Goal: Information Seeking & Learning: Find specific fact

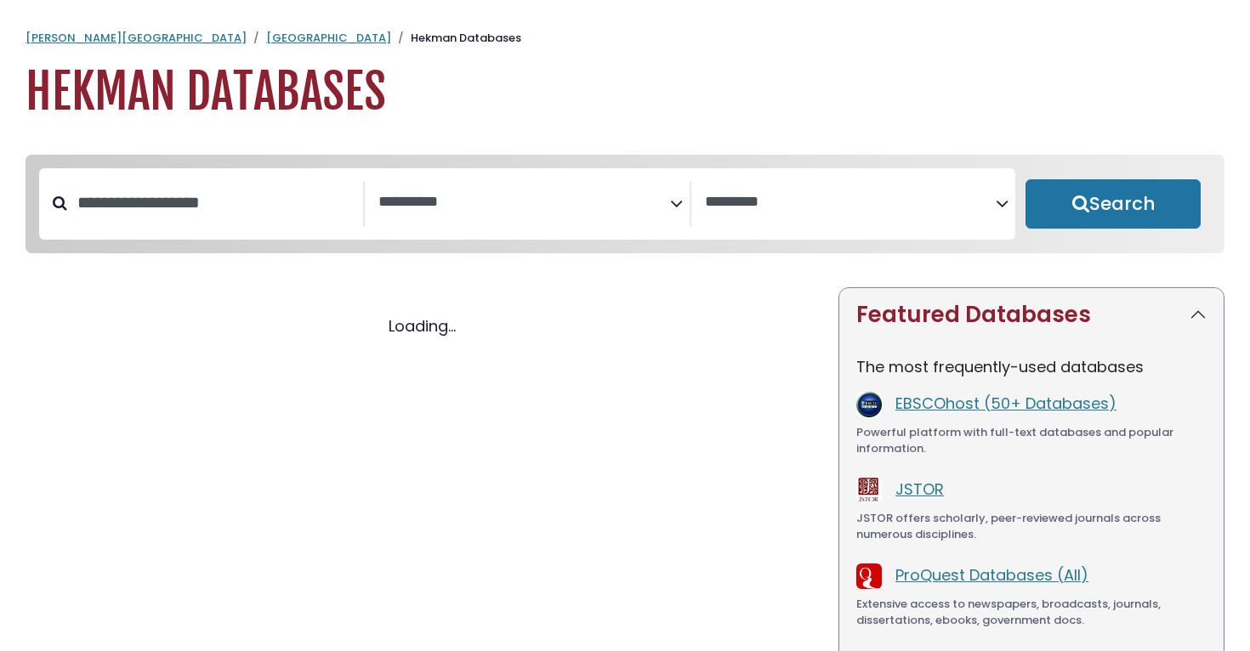
select select "Database Subject Filter"
select select "Database Vendors Filter"
select select "Database Subject Filter"
select select "Database Vendors Filter"
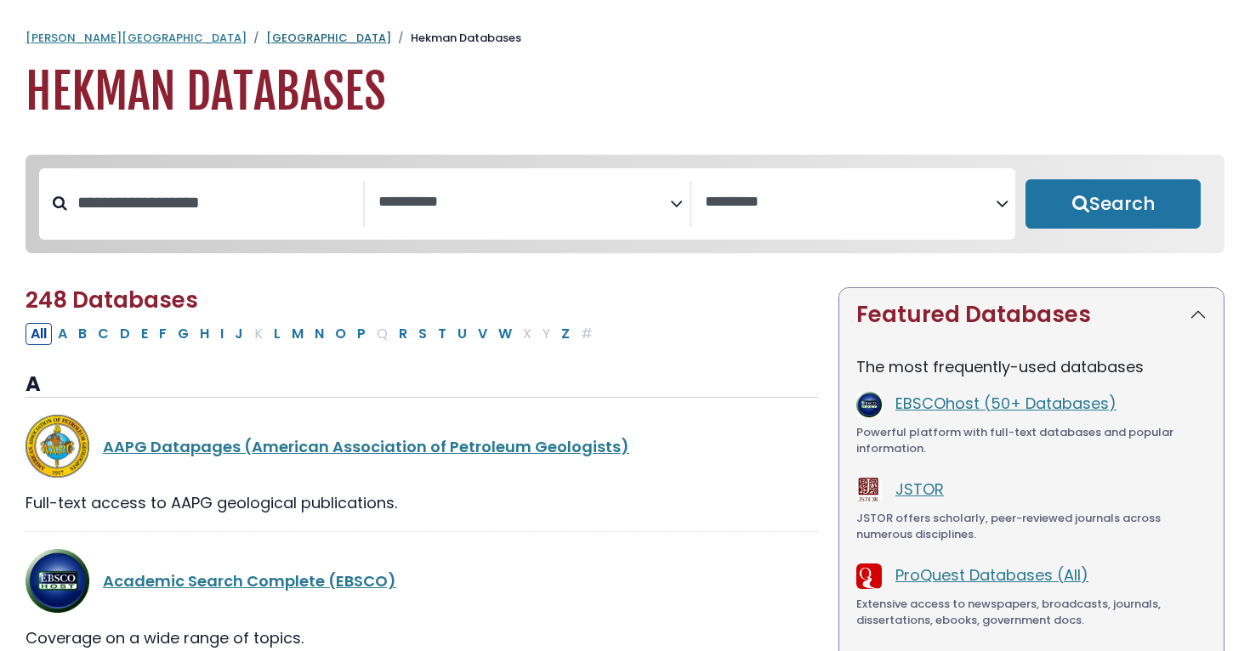
click at [266, 36] on link "[GEOGRAPHIC_DATA]" at bounding box center [328, 38] width 125 height 16
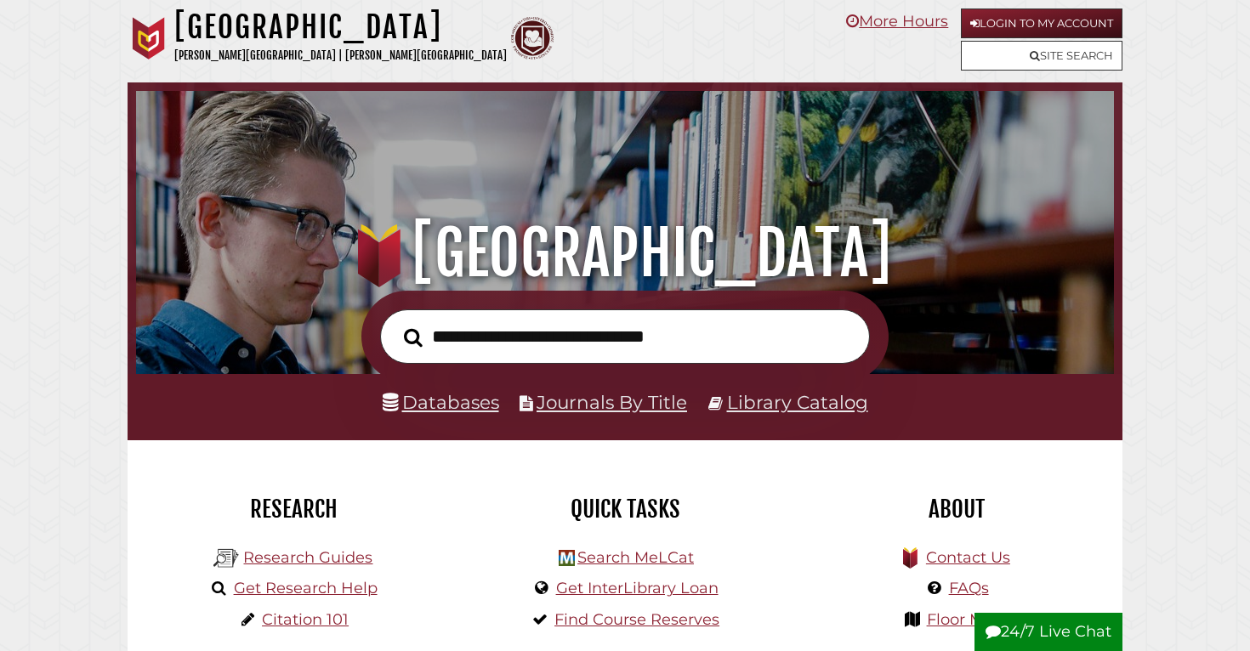
scroll to position [323, 969]
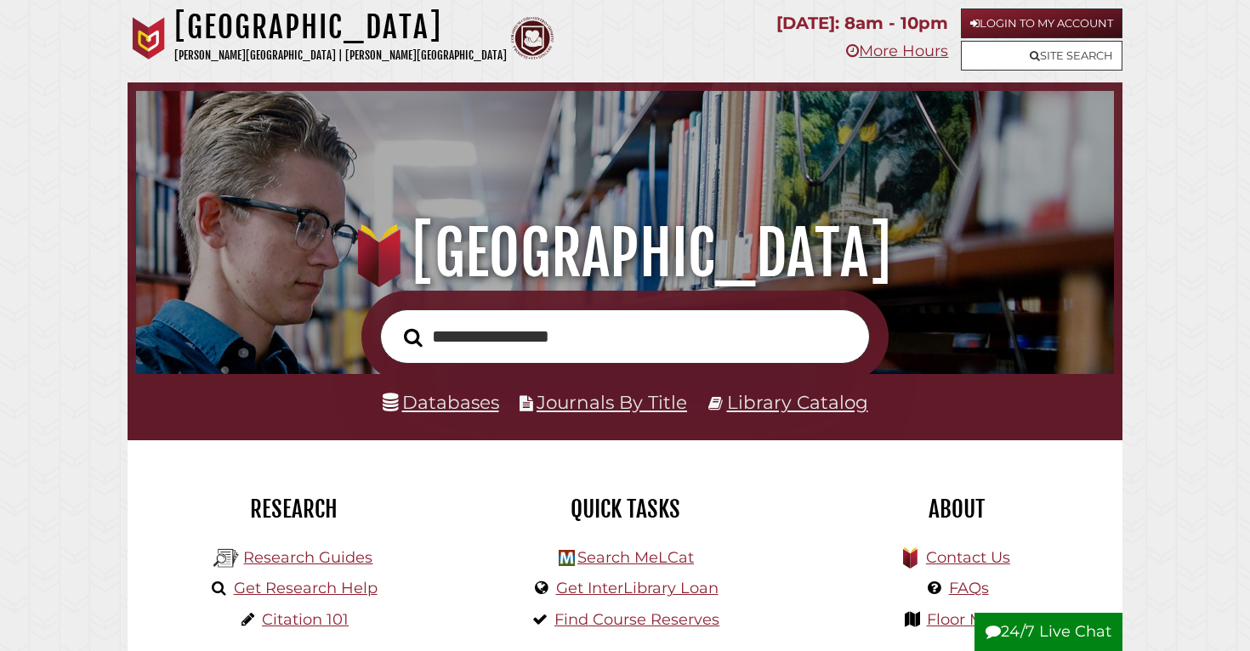
type input "**********"
click at [395, 323] on button "Search" at bounding box center [413, 337] width 36 height 29
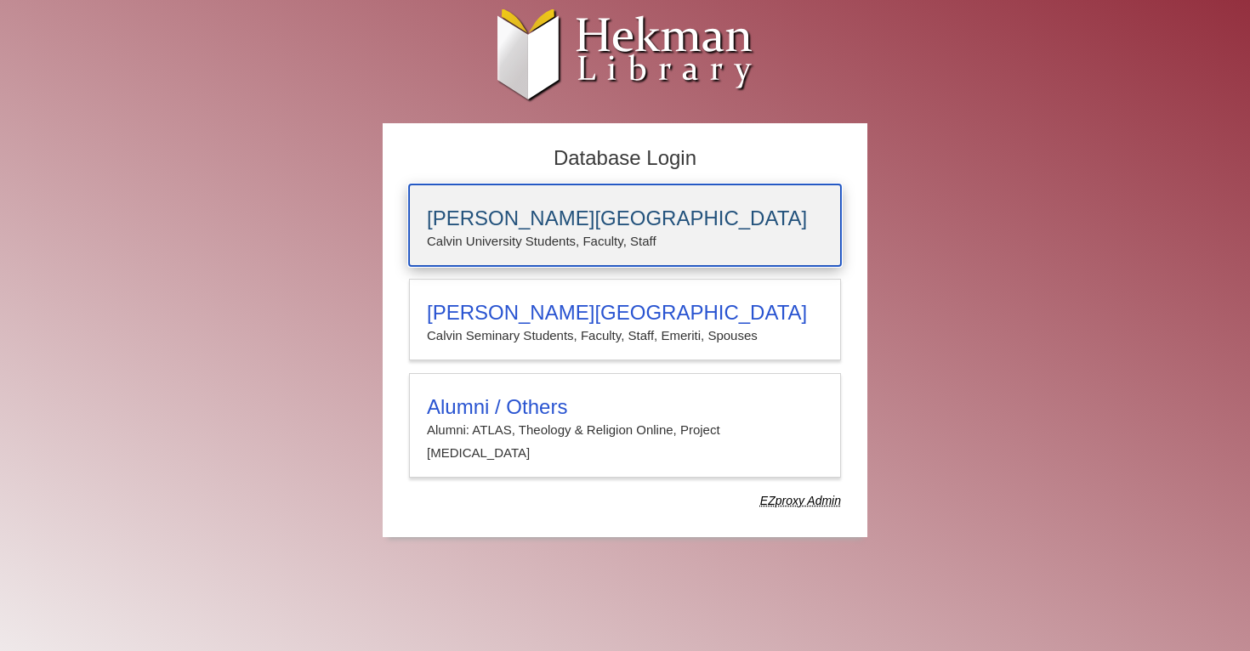
click at [483, 218] on h3 "[PERSON_NAME][GEOGRAPHIC_DATA]" at bounding box center [625, 219] width 396 height 24
click at [492, 225] on h3 "[PERSON_NAME][GEOGRAPHIC_DATA]" at bounding box center [625, 219] width 396 height 24
